Goal: Information Seeking & Learning: Learn about a topic

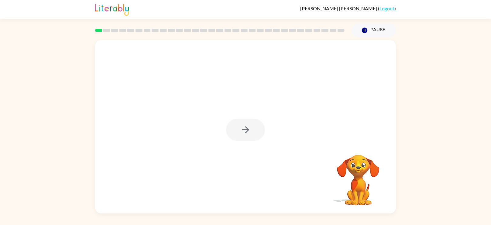
click at [253, 125] on div at bounding box center [245, 130] width 39 height 22
click at [253, 127] on button "button" at bounding box center [245, 130] width 39 height 22
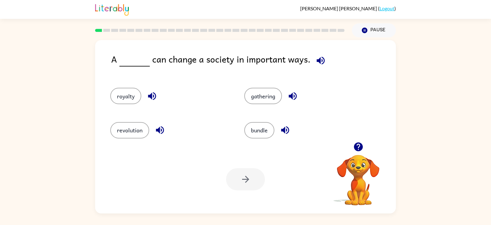
click at [164, 128] on icon "button" at bounding box center [160, 130] width 11 height 11
click at [319, 59] on icon "button" at bounding box center [320, 60] width 11 height 11
click at [159, 129] on icon "button" at bounding box center [160, 130] width 8 height 8
click at [316, 56] on icon "button" at bounding box center [320, 60] width 11 height 11
click at [264, 94] on button "gathering" at bounding box center [263, 96] width 38 height 16
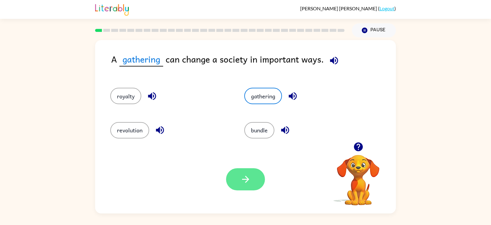
click at [234, 175] on button "button" at bounding box center [245, 179] width 39 height 22
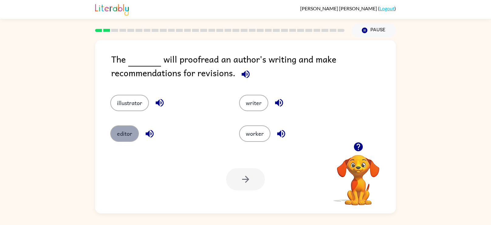
click at [119, 139] on button "editor" at bounding box center [124, 133] width 29 height 16
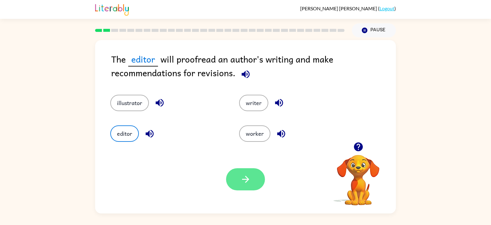
click at [244, 171] on button "button" at bounding box center [245, 179] width 39 height 22
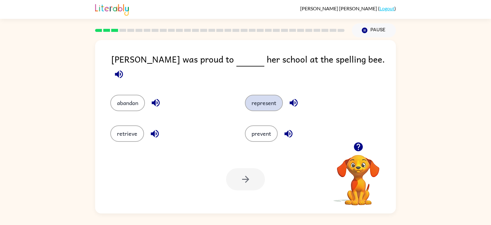
click at [257, 96] on button "represent" at bounding box center [264, 103] width 38 height 16
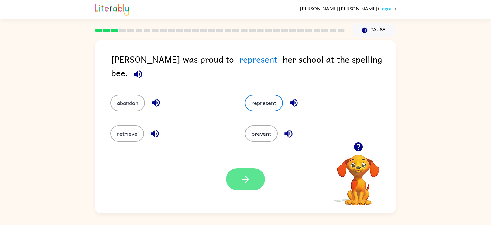
click at [246, 170] on button "button" at bounding box center [245, 179] width 39 height 22
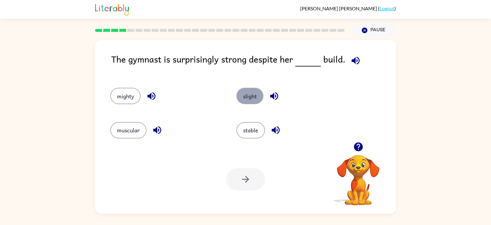
click at [244, 91] on button "slight" at bounding box center [249, 96] width 27 height 16
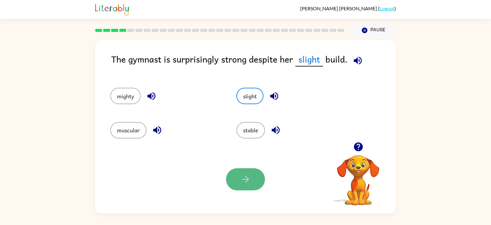
click at [230, 183] on button "button" at bounding box center [245, 179] width 39 height 22
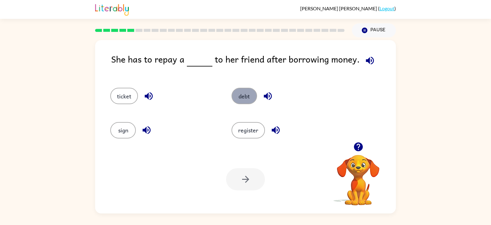
click at [241, 94] on button "debt" at bounding box center [244, 96] width 26 height 16
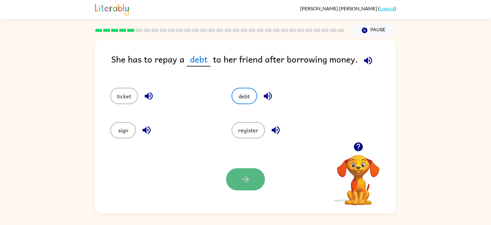
click at [241, 182] on icon "button" at bounding box center [245, 179] width 11 height 11
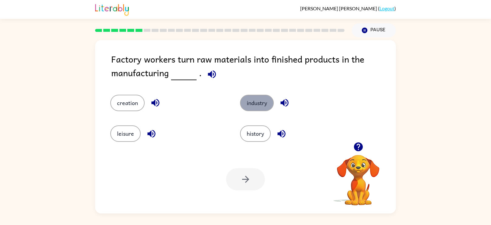
click at [256, 99] on button "industry" at bounding box center [257, 103] width 34 height 16
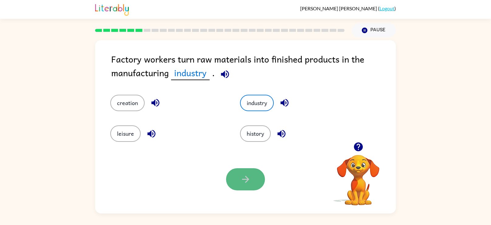
click at [237, 179] on button "button" at bounding box center [245, 179] width 39 height 22
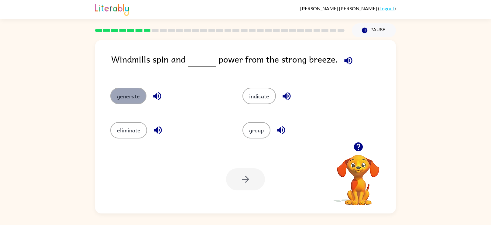
click at [131, 92] on button "generate" at bounding box center [128, 96] width 36 height 16
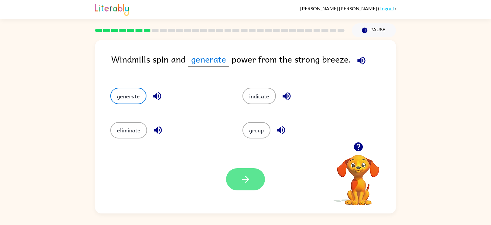
click at [247, 173] on button "button" at bounding box center [245, 179] width 39 height 22
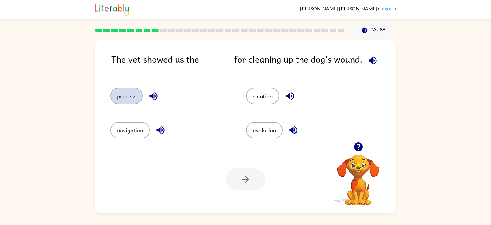
click at [135, 94] on button "process" at bounding box center [126, 96] width 32 height 16
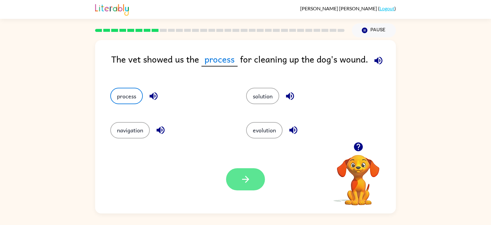
click at [246, 173] on button "button" at bounding box center [245, 179] width 39 height 22
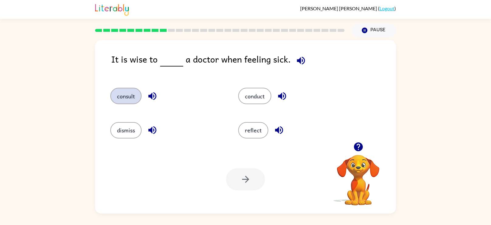
click at [135, 94] on button "consult" at bounding box center [125, 96] width 31 height 16
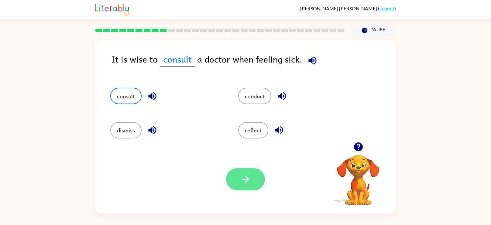
click at [247, 177] on icon "button" at bounding box center [245, 179] width 11 height 11
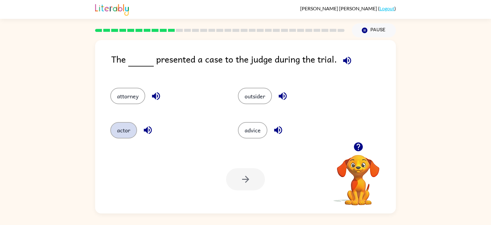
click at [123, 127] on button "actor" at bounding box center [123, 130] width 27 height 16
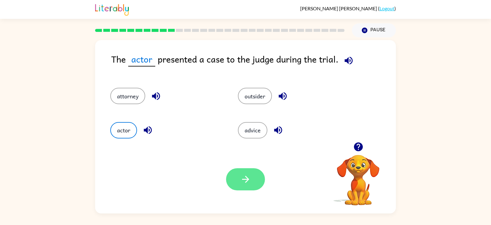
click at [240, 184] on icon "button" at bounding box center [245, 179] width 11 height 11
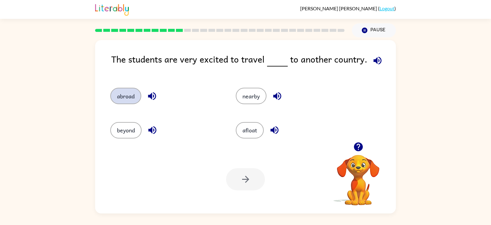
click at [117, 96] on button "abroad" at bounding box center [125, 96] width 31 height 16
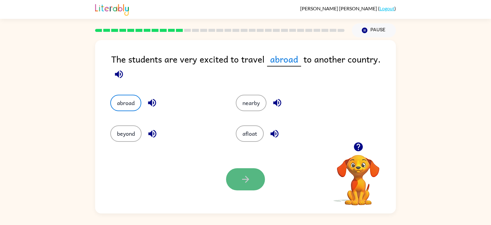
click at [258, 178] on button "button" at bounding box center [245, 179] width 39 height 22
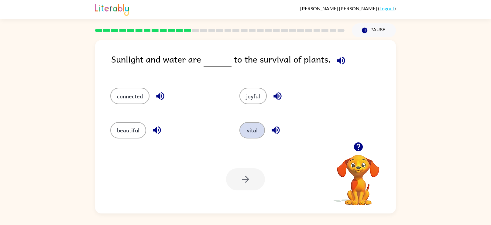
click at [264, 129] on button "vital" at bounding box center [252, 130] width 26 height 16
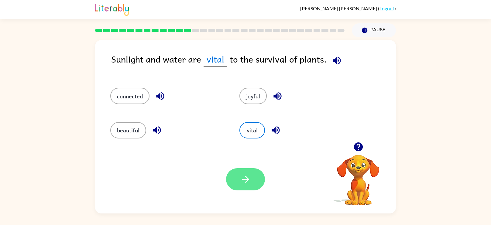
click at [237, 173] on button "button" at bounding box center [245, 179] width 39 height 22
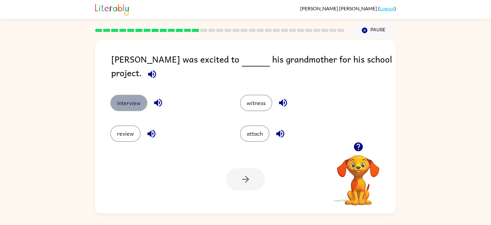
click at [128, 96] on button "interview" at bounding box center [128, 103] width 37 height 16
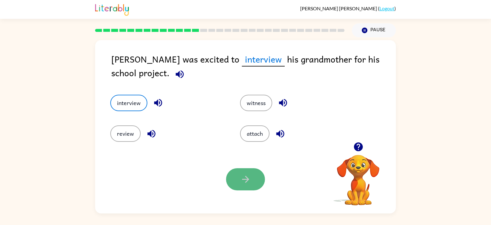
click at [250, 186] on button "button" at bounding box center [245, 179] width 39 height 22
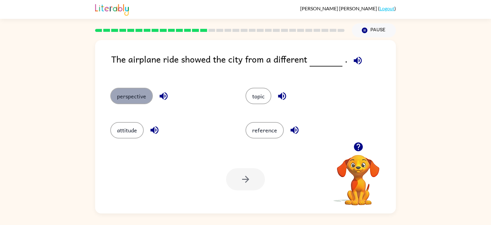
click at [114, 95] on button "perspective" at bounding box center [131, 96] width 43 height 16
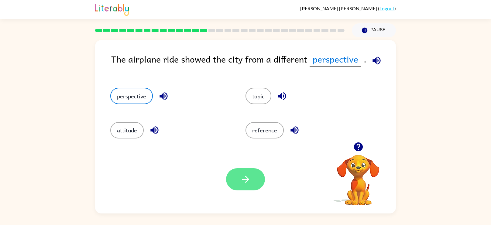
click at [238, 182] on button "button" at bounding box center [245, 179] width 39 height 22
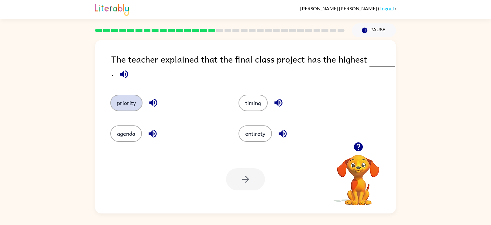
click at [122, 100] on button "priority" at bounding box center [126, 103] width 32 height 16
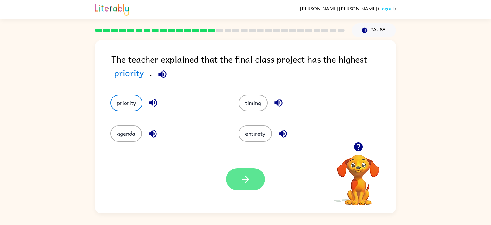
click at [237, 179] on button "button" at bounding box center [245, 179] width 39 height 22
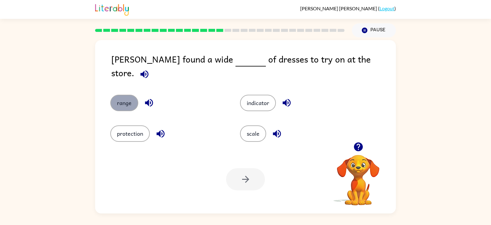
click at [119, 95] on button "range" at bounding box center [124, 103] width 28 height 16
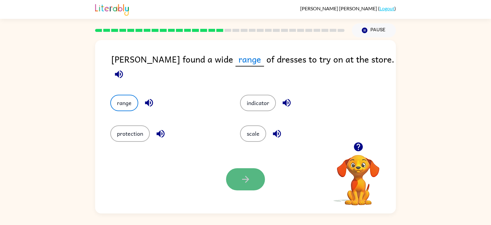
click at [242, 183] on icon "button" at bounding box center [245, 179] width 11 height 11
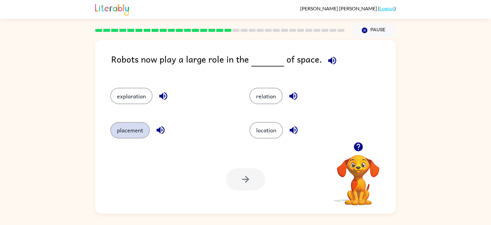
click at [114, 127] on button "placement" at bounding box center [129, 130] width 39 height 16
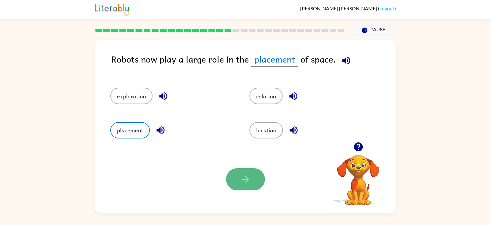
click at [251, 181] on icon "button" at bounding box center [245, 179] width 11 height 11
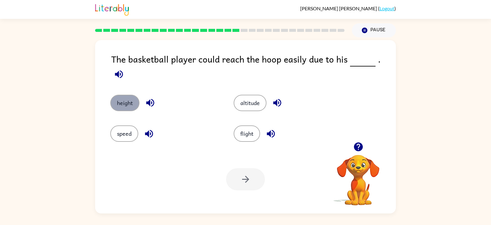
click at [125, 100] on button "height" at bounding box center [124, 103] width 29 height 16
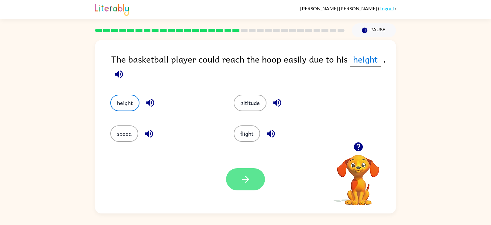
click at [235, 182] on button "button" at bounding box center [245, 179] width 39 height 22
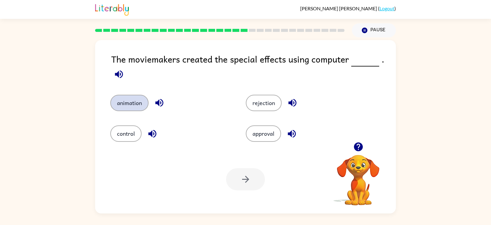
click at [129, 105] on button "animation" at bounding box center [129, 103] width 38 height 16
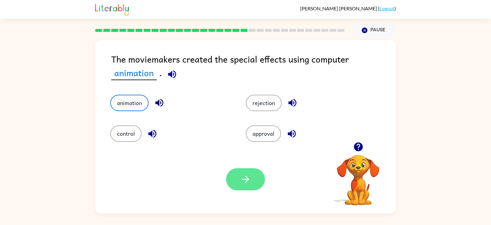
click at [251, 181] on button "button" at bounding box center [245, 179] width 39 height 22
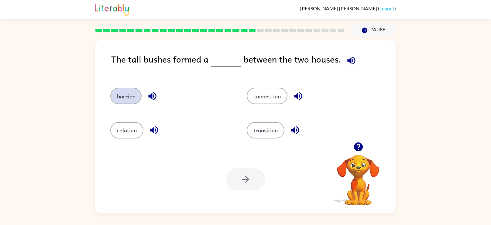
click at [121, 93] on button "barrier" at bounding box center [125, 96] width 31 height 16
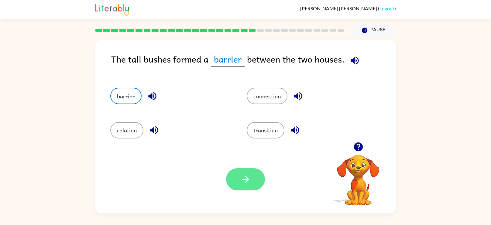
click at [252, 185] on button "button" at bounding box center [245, 179] width 39 height 22
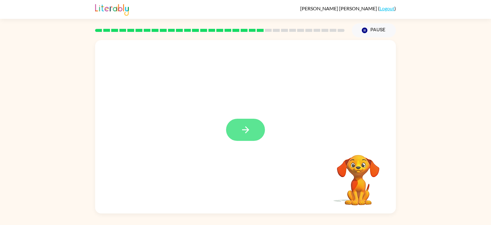
click at [236, 131] on button "button" at bounding box center [245, 130] width 39 height 22
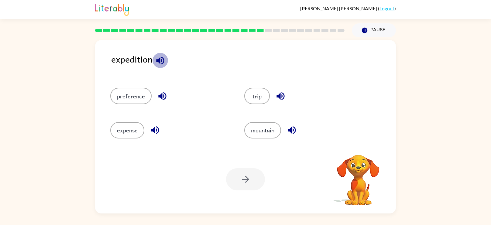
click at [159, 60] on icon "button" at bounding box center [160, 60] width 8 height 8
click at [159, 58] on icon "button" at bounding box center [160, 60] width 8 height 8
click at [152, 129] on icon "button" at bounding box center [155, 130] width 8 height 8
click at [163, 94] on icon "button" at bounding box center [162, 96] width 11 height 11
click at [277, 94] on icon "button" at bounding box center [280, 96] width 11 height 11
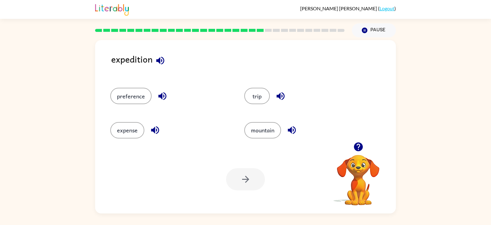
click at [290, 128] on icon "button" at bounding box center [291, 130] width 11 height 11
click at [117, 123] on button "expense" at bounding box center [127, 130] width 34 height 16
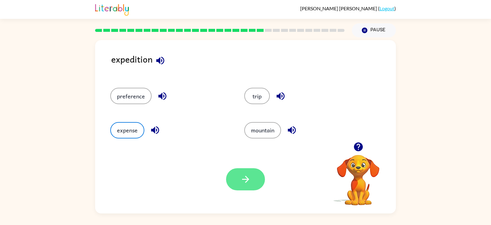
click at [231, 173] on button "button" at bounding box center [245, 179] width 39 height 22
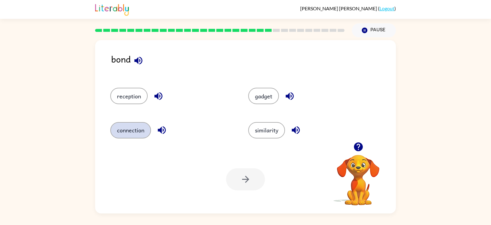
click at [132, 125] on button "connection" at bounding box center [130, 130] width 41 height 16
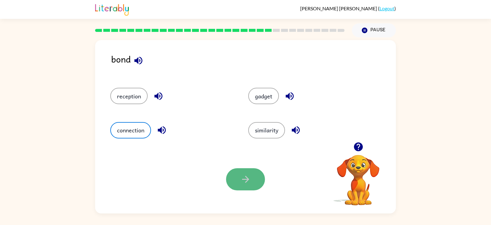
click at [243, 180] on icon "button" at bounding box center [245, 179] width 11 height 11
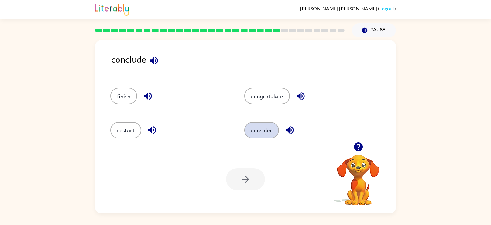
click at [269, 128] on button "consider" at bounding box center [261, 130] width 35 height 16
click at [241, 171] on button "button" at bounding box center [245, 179] width 39 height 22
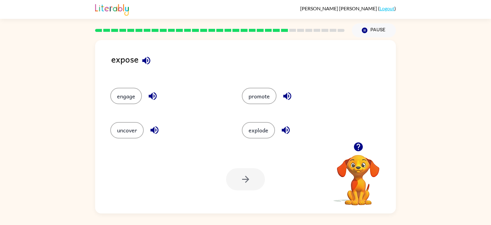
click at [288, 98] on icon "button" at bounding box center [287, 96] width 11 height 11
click at [285, 121] on div "explode" at bounding box center [295, 128] width 131 height 34
click at [285, 129] on icon "button" at bounding box center [286, 130] width 8 height 8
click at [151, 95] on icon "button" at bounding box center [152, 96] width 8 height 8
click at [150, 125] on icon "button" at bounding box center [154, 130] width 11 height 11
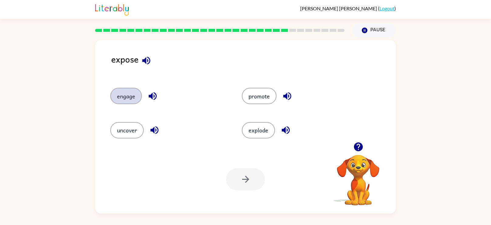
click at [126, 96] on button "engage" at bounding box center [126, 96] width 32 height 16
click at [228, 171] on div at bounding box center [245, 179] width 39 height 22
click at [234, 175] on button "button" at bounding box center [245, 179] width 39 height 22
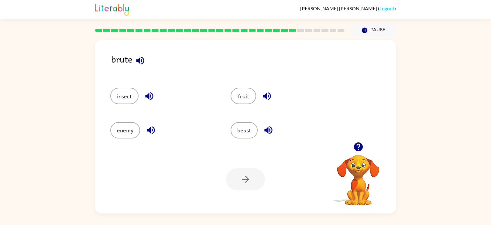
click at [138, 58] on icon "button" at bounding box center [140, 60] width 11 height 11
click at [128, 134] on button "enemy" at bounding box center [125, 130] width 30 height 16
click at [240, 179] on button "button" at bounding box center [245, 179] width 39 height 22
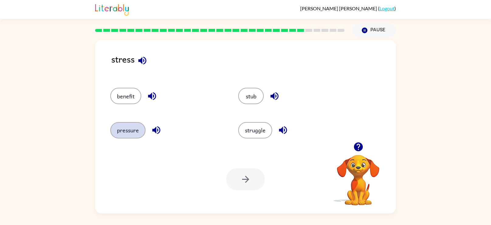
click at [119, 132] on button "pressure" at bounding box center [127, 130] width 35 height 16
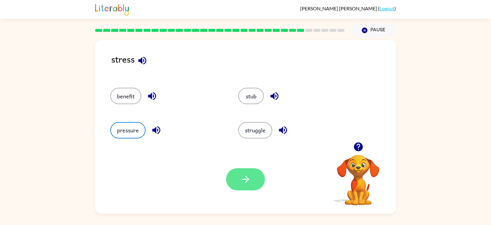
click at [235, 182] on button "button" at bounding box center [245, 179] width 39 height 22
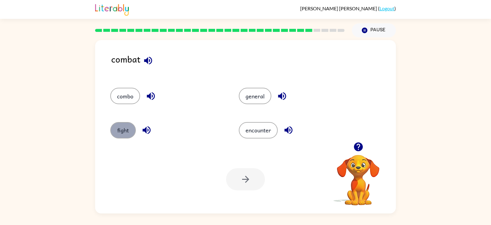
click at [117, 133] on button "fight" at bounding box center [123, 130] width 26 height 16
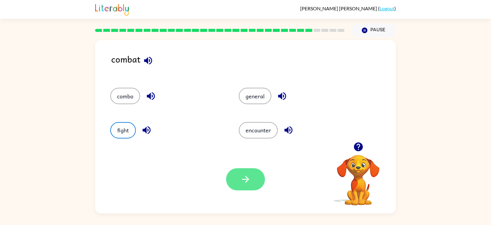
click at [249, 186] on button "button" at bounding box center [245, 179] width 39 height 22
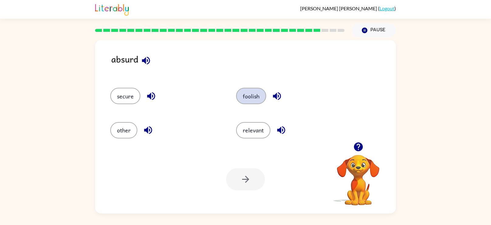
click at [246, 94] on button "foolish" at bounding box center [251, 96] width 30 height 16
click at [238, 169] on button "button" at bounding box center [245, 179] width 39 height 22
click at [147, 53] on div "merge" at bounding box center [253, 63] width 285 height 23
click at [143, 58] on icon "button" at bounding box center [143, 60] width 11 height 11
click at [255, 90] on button "combine" at bounding box center [254, 96] width 34 height 16
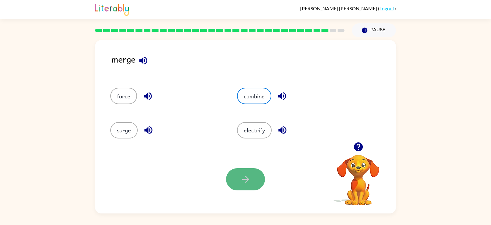
click at [238, 174] on button "button" at bounding box center [245, 179] width 39 height 22
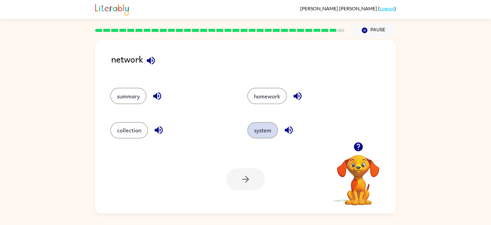
click at [256, 128] on button "system" at bounding box center [262, 130] width 31 height 16
click at [241, 169] on button "button" at bounding box center [245, 179] width 39 height 22
